Goal: Transaction & Acquisition: Purchase product/service

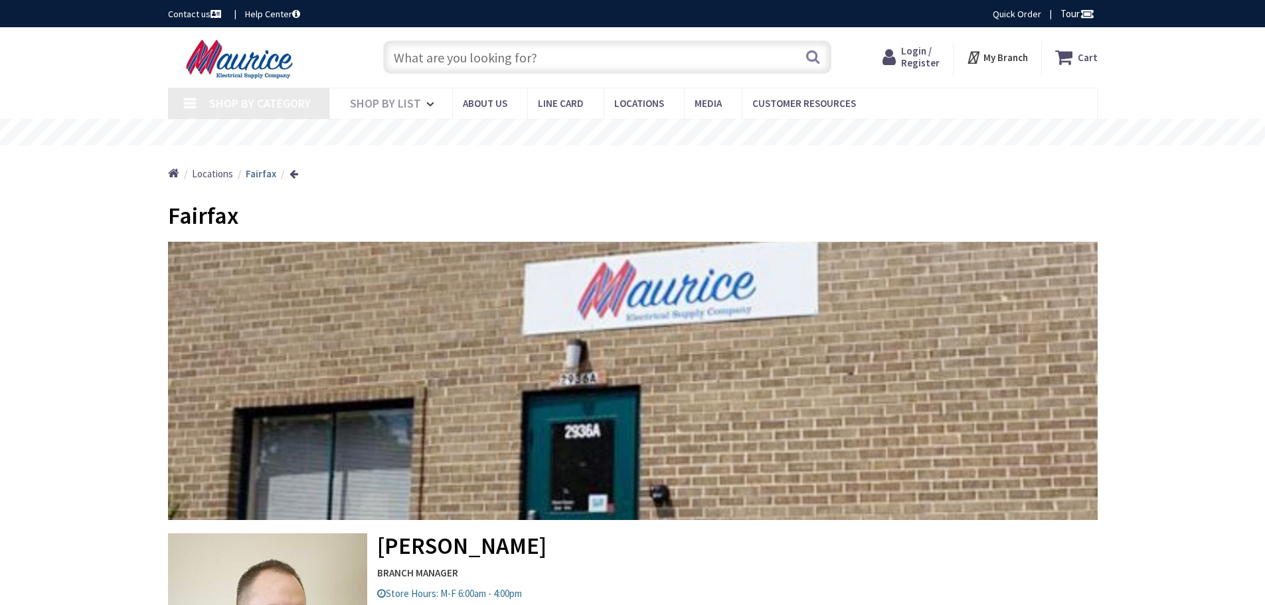
type input "[PERSON_NAME][GEOGRAPHIC_DATA], [GEOGRAPHIC_DATA]"
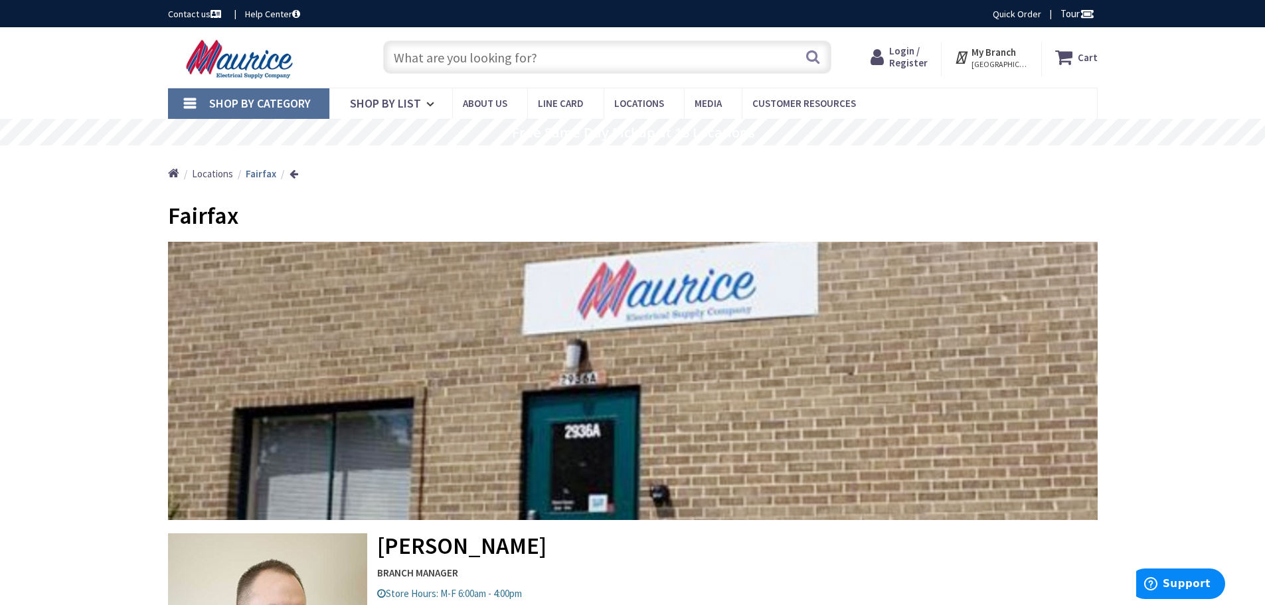
paste input "1121-LHRDMMTS2-N-WH-M-ND"
type input "1121-LHRDMMTS2-N-WH-M-ND"
click at [814, 56] on button "Search" at bounding box center [812, 57] width 17 height 30
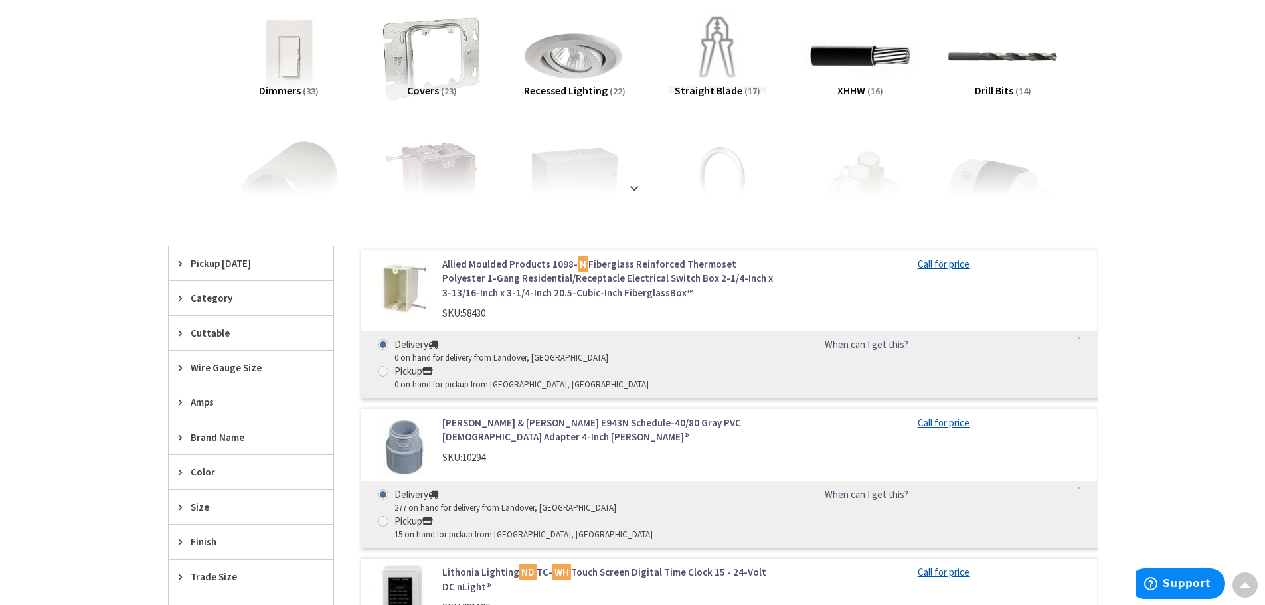
scroll to position [133, 0]
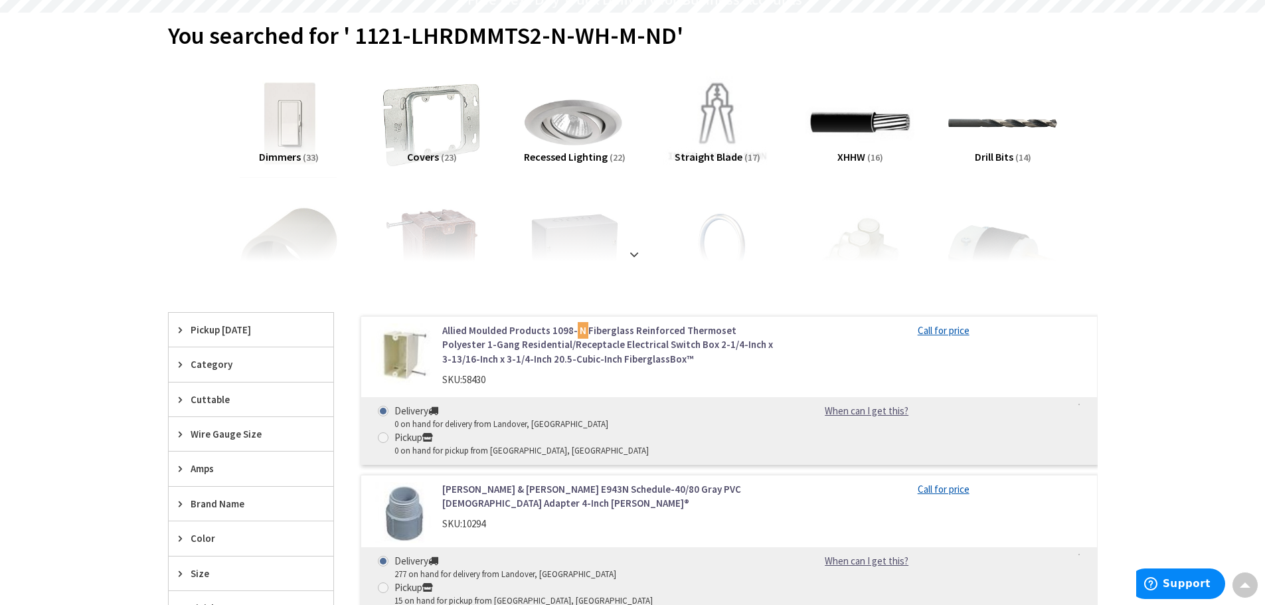
click at [306, 140] on img at bounding box center [289, 123] width 120 height 120
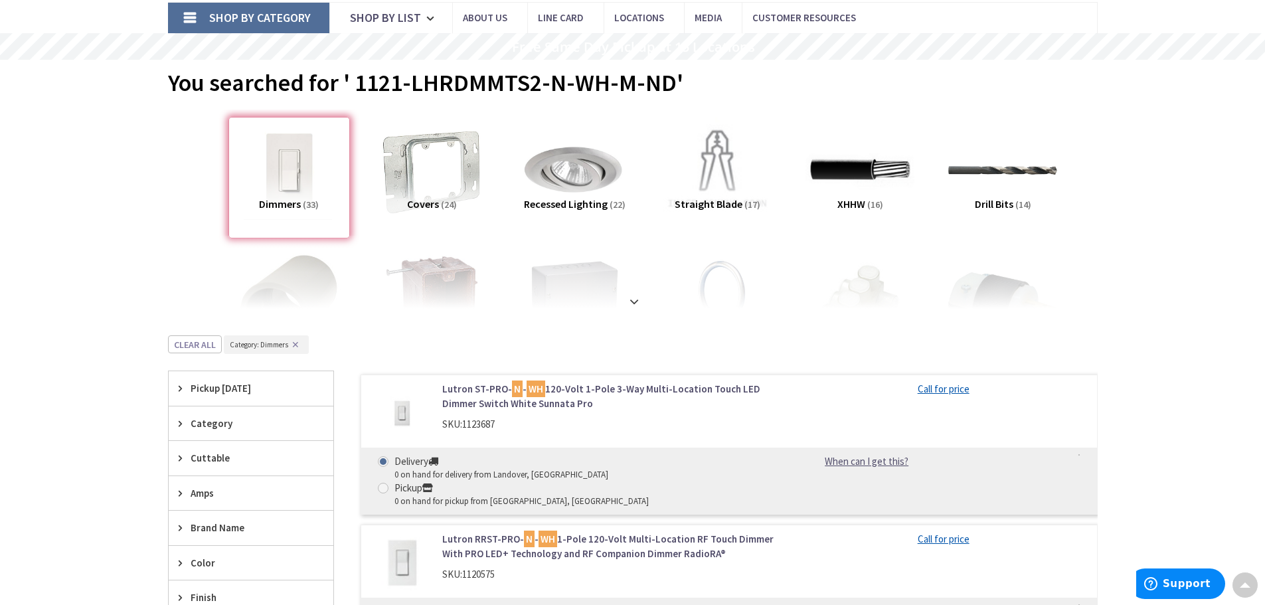
scroll to position [0, 0]
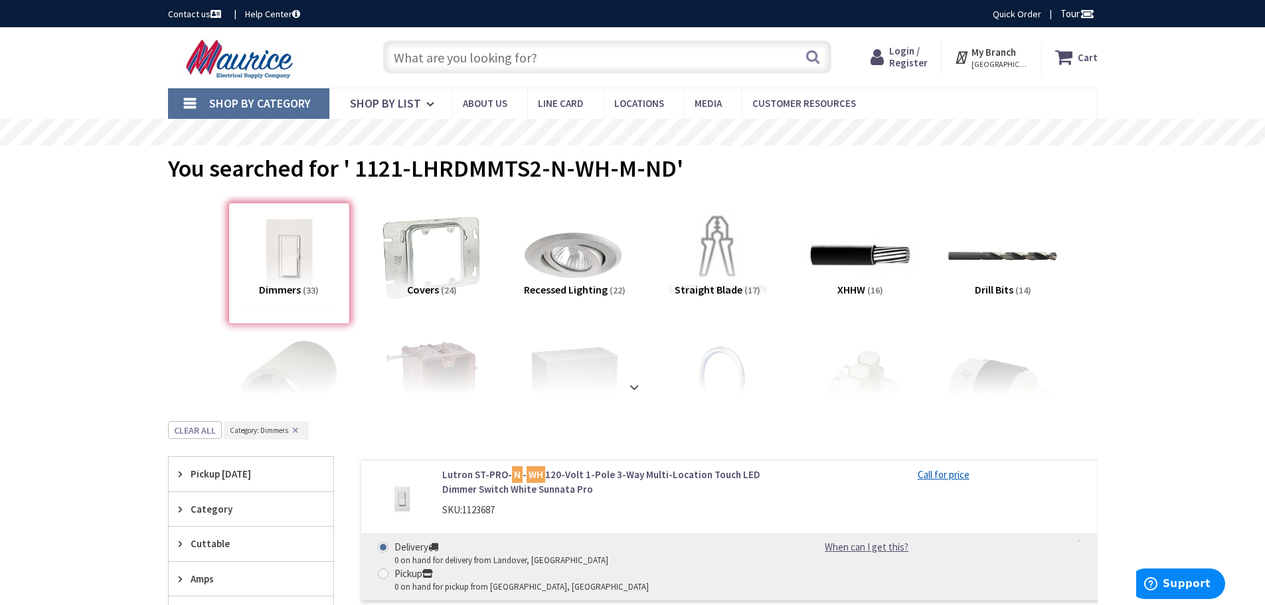
click at [548, 54] on input "text" at bounding box center [607, 57] width 448 height 33
